Goal: Task Accomplishment & Management: Manage account settings

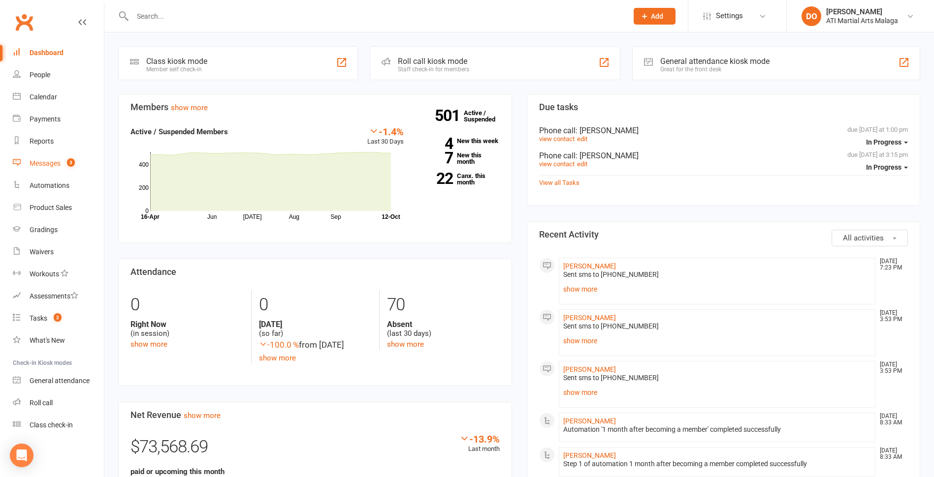
click at [56, 163] on div "Messages" at bounding box center [45, 163] width 31 height 8
click at [0, 0] on div "Loading" at bounding box center [0, 0] width 0 height 0
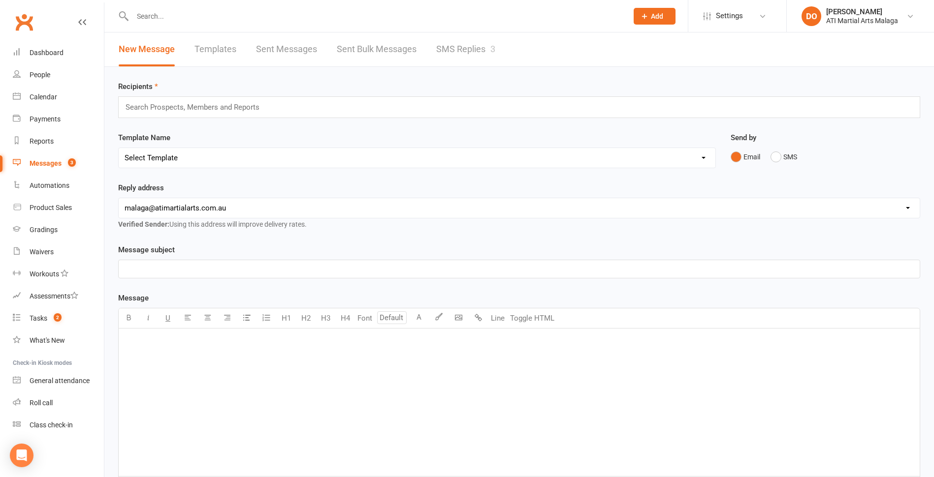
click at [475, 52] on link "SMS Replies 3" at bounding box center [465, 49] width 59 height 34
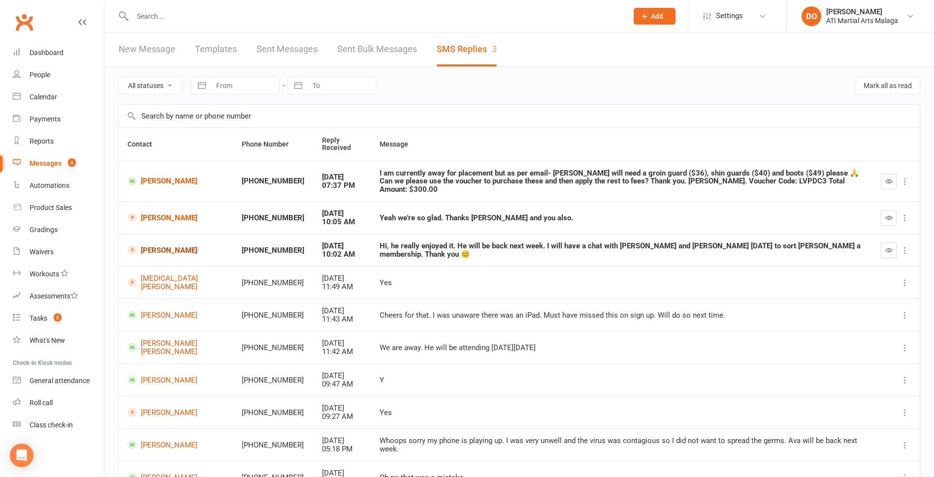
click at [159, 246] on link "[PERSON_NAME]" at bounding box center [175, 250] width 96 height 9
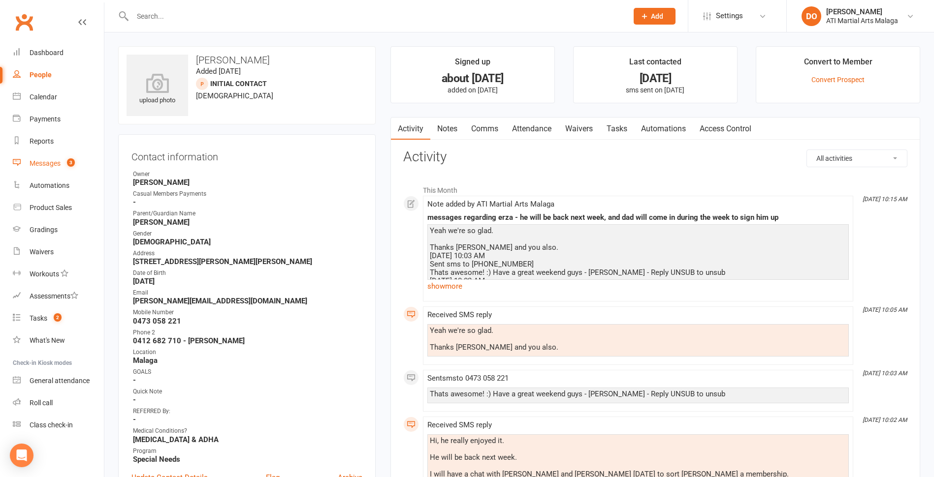
click at [54, 161] on div "Messages" at bounding box center [45, 163] width 31 height 8
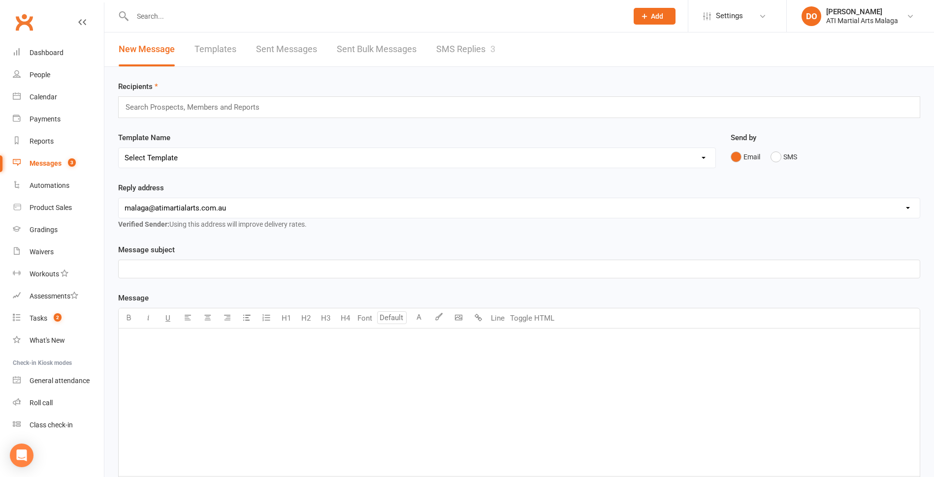
click at [472, 54] on link "SMS Replies 3" at bounding box center [465, 49] width 59 height 34
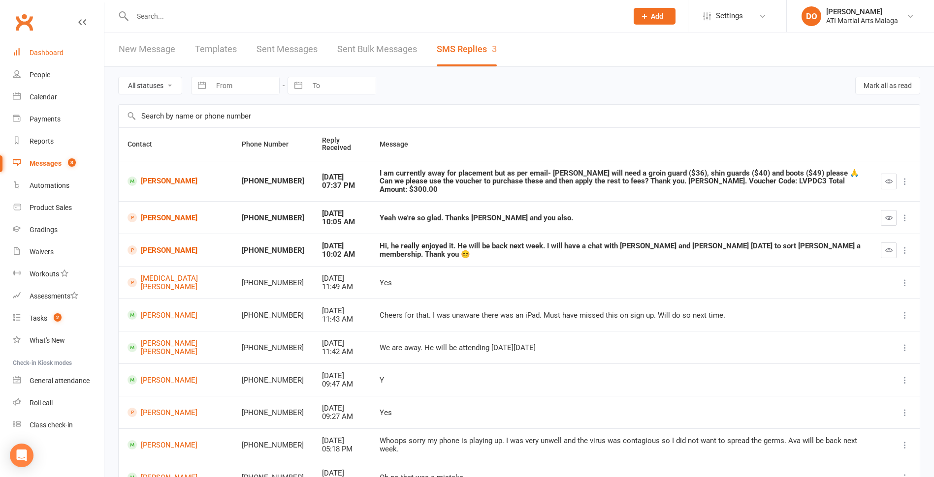
click at [42, 55] on div "Dashboard" at bounding box center [47, 53] width 34 height 8
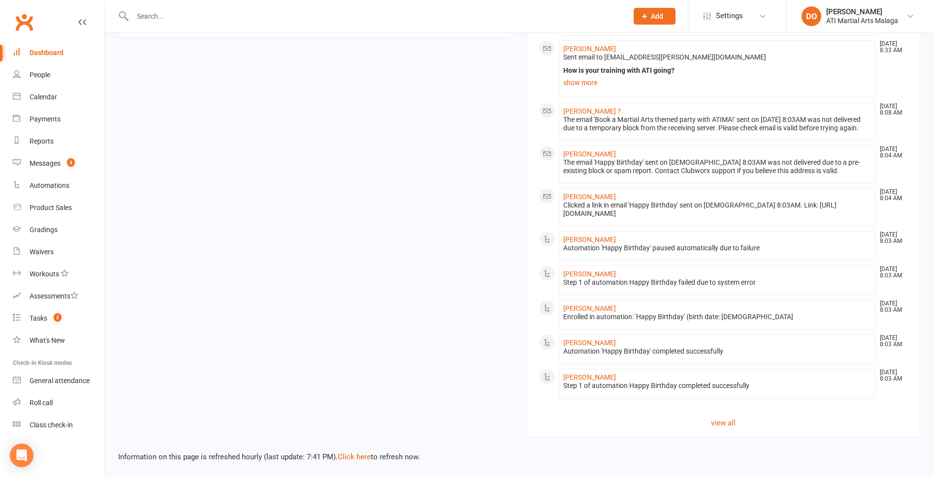
scroll to position [738, 0]
click at [41, 320] on div "Tasks" at bounding box center [39, 319] width 18 height 8
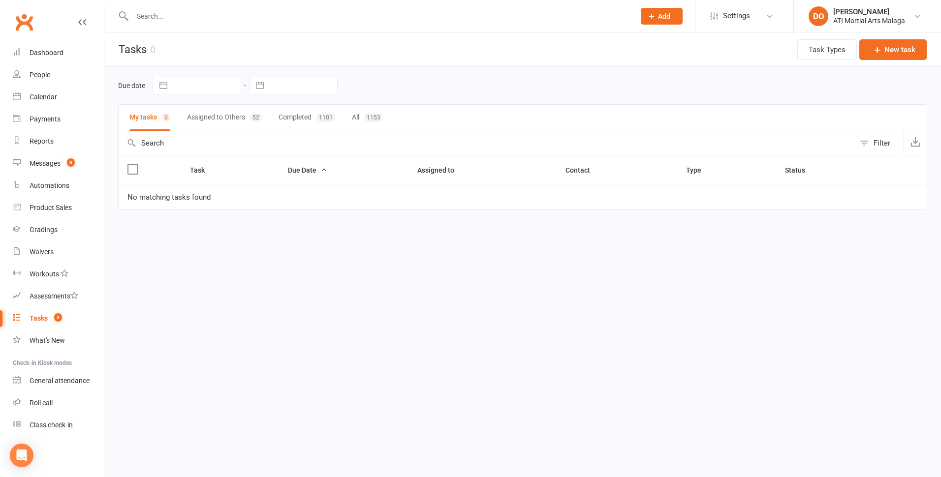
click at [224, 123] on button "Assigned to Others 52" at bounding box center [224, 118] width 75 height 26
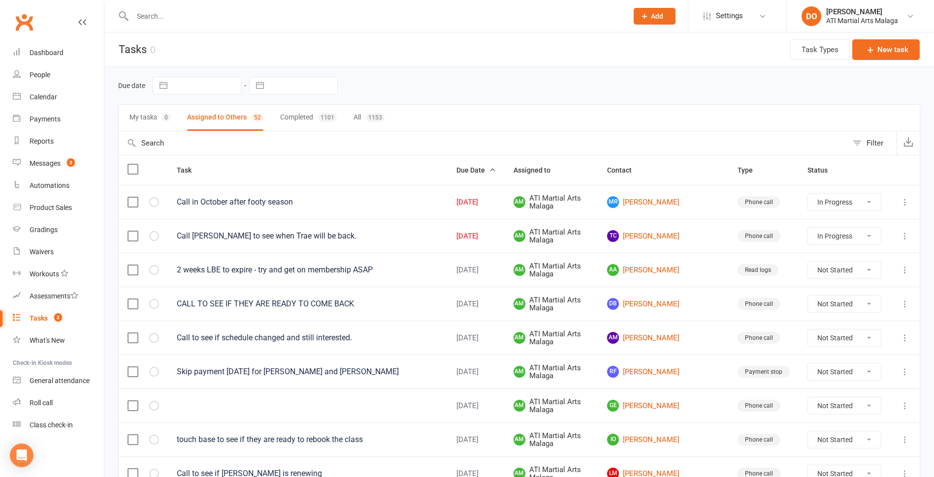
select select "started"
click at [33, 53] on div "Dashboard" at bounding box center [47, 53] width 34 height 8
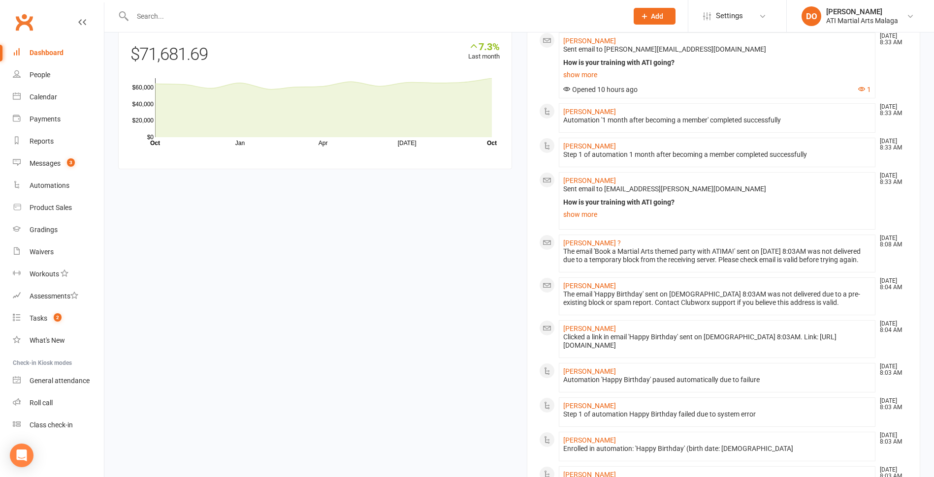
scroll to position [640, 0]
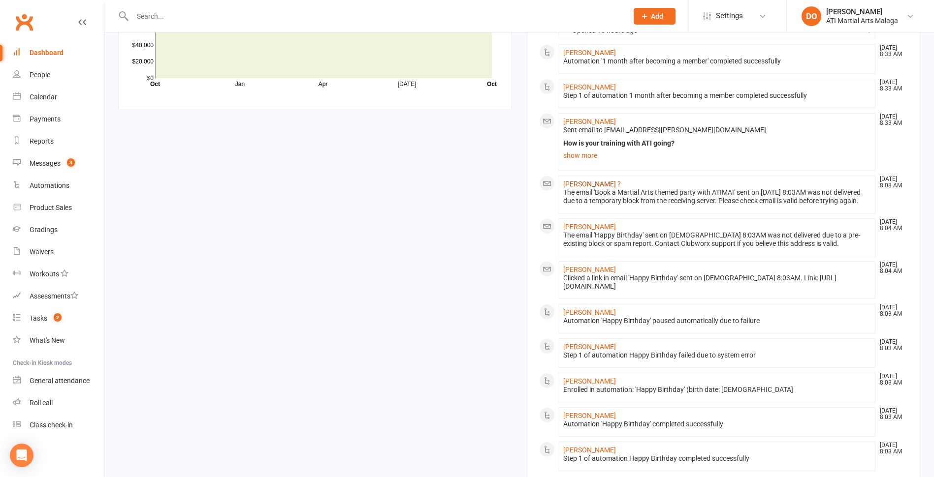
click at [596, 186] on link "[PERSON_NAME] ?" at bounding box center [592, 184] width 58 height 8
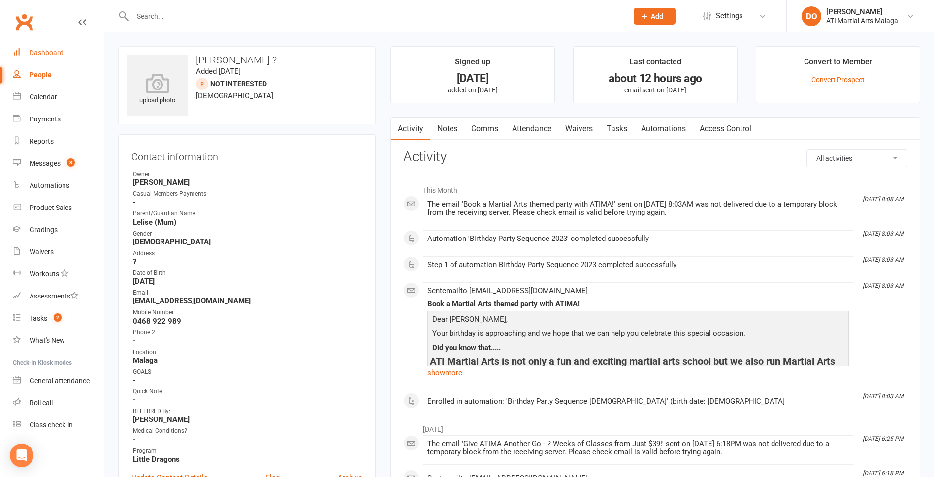
click at [57, 56] on div "Dashboard" at bounding box center [47, 53] width 34 height 8
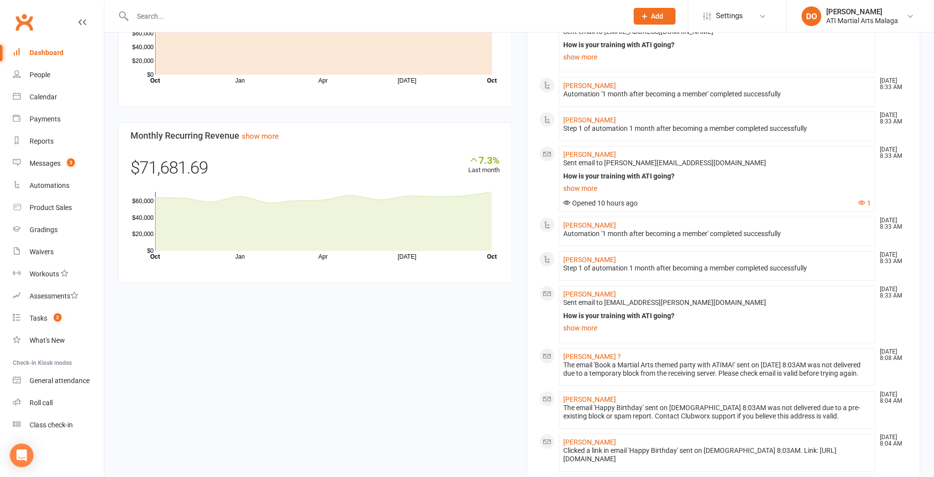
scroll to position [591, 0]
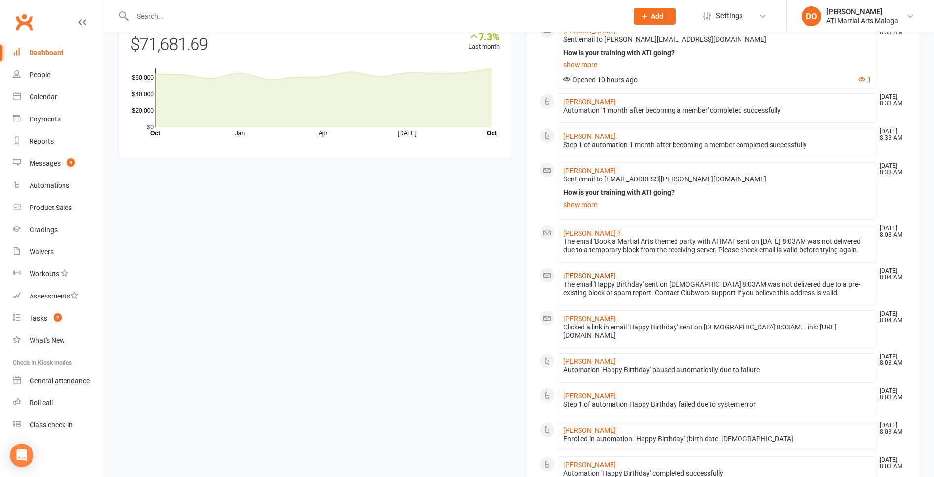
click at [583, 280] on link "[PERSON_NAME]" at bounding box center [589, 276] width 53 height 8
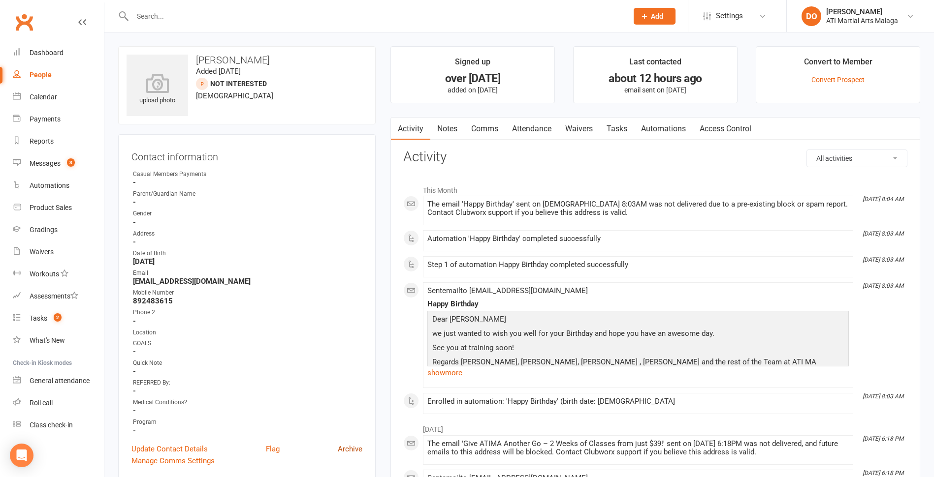
click at [351, 446] on link "Archive" at bounding box center [350, 449] width 25 height 12
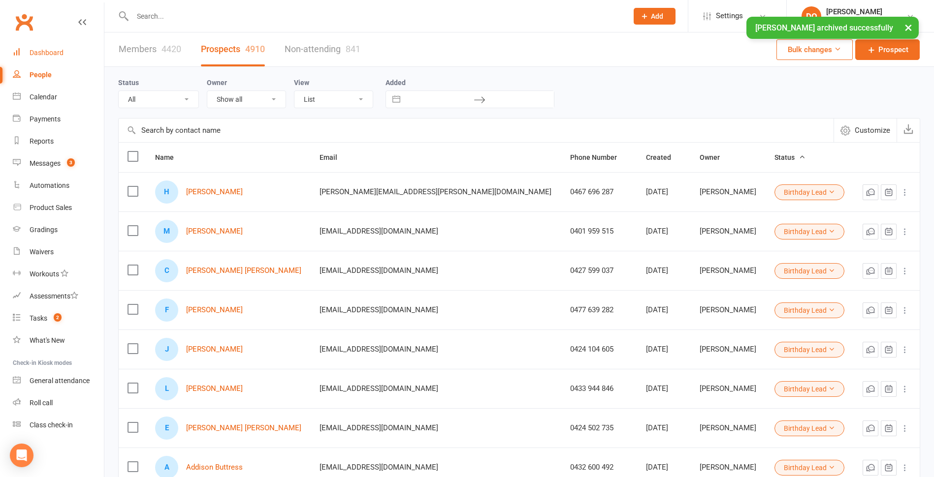
click at [49, 52] on div "Dashboard" at bounding box center [47, 53] width 34 height 8
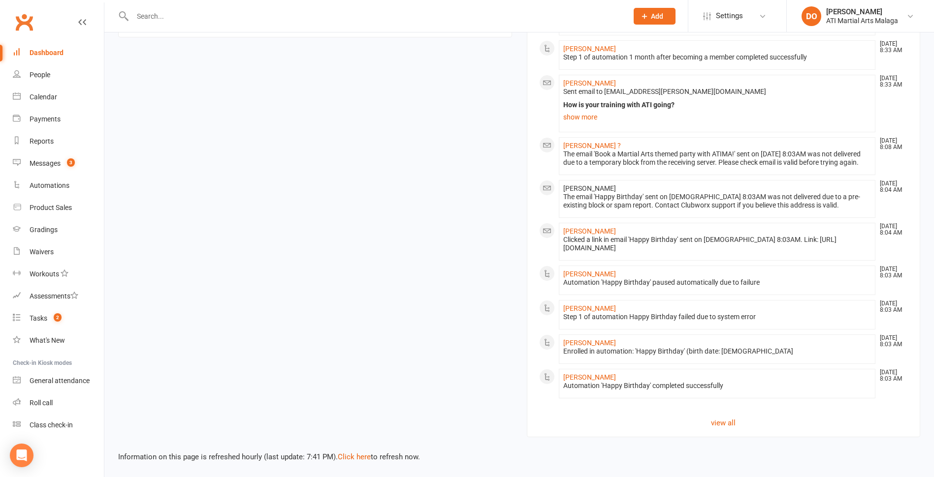
scroll to position [738, 0]
click at [49, 319] on count-badge "2" at bounding box center [55, 319] width 13 height 8
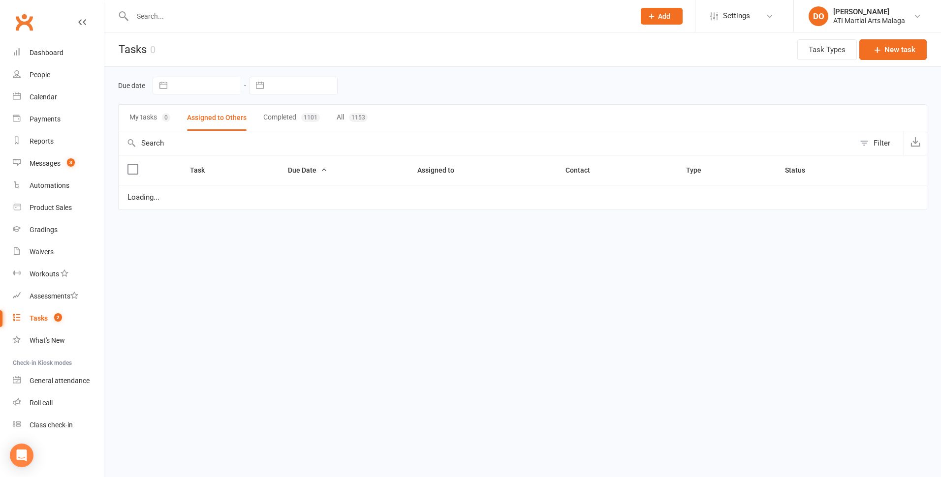
select select "started"
